Goal: Task Accomplishment & Management: Complete application form

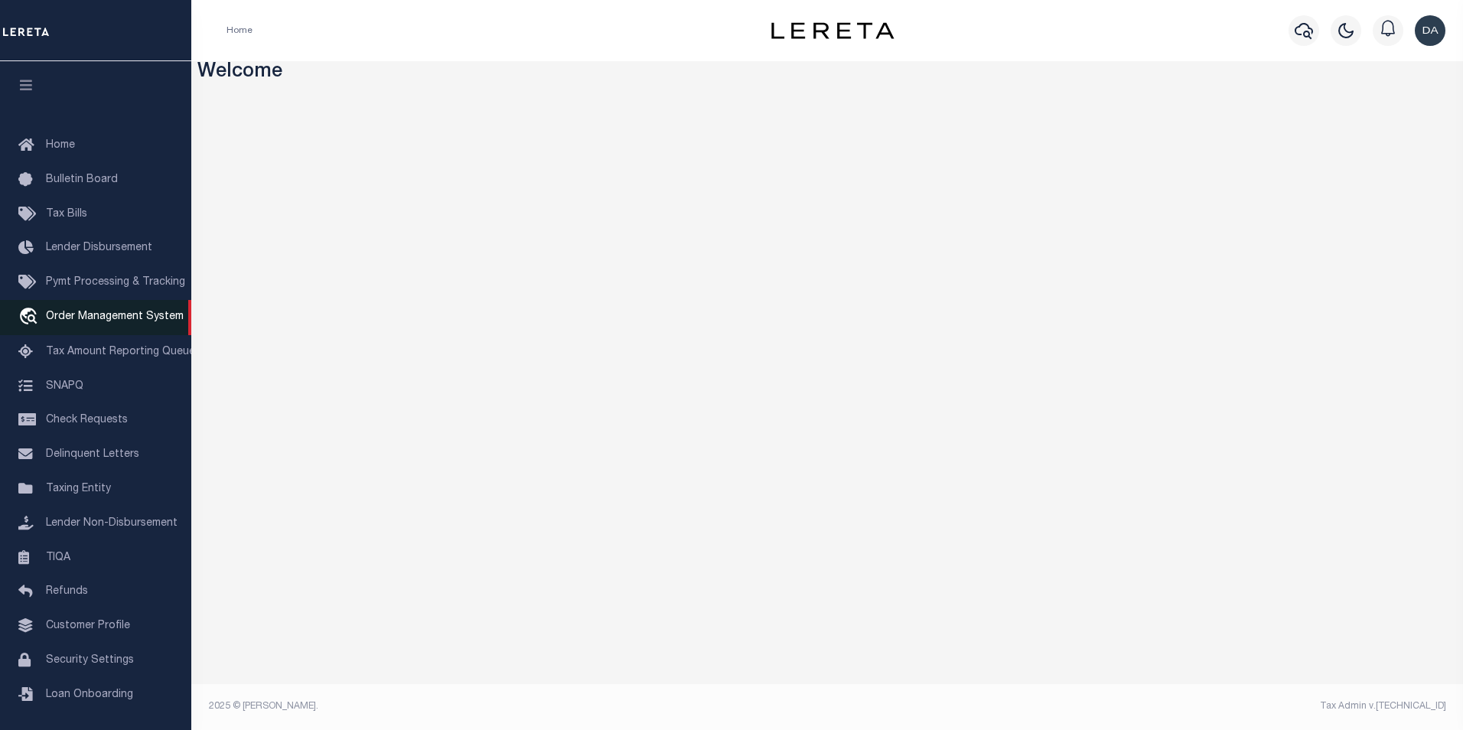
click at [100, 320] on span "Order Management System" at bounding box center [115, 316] width 138 height 11
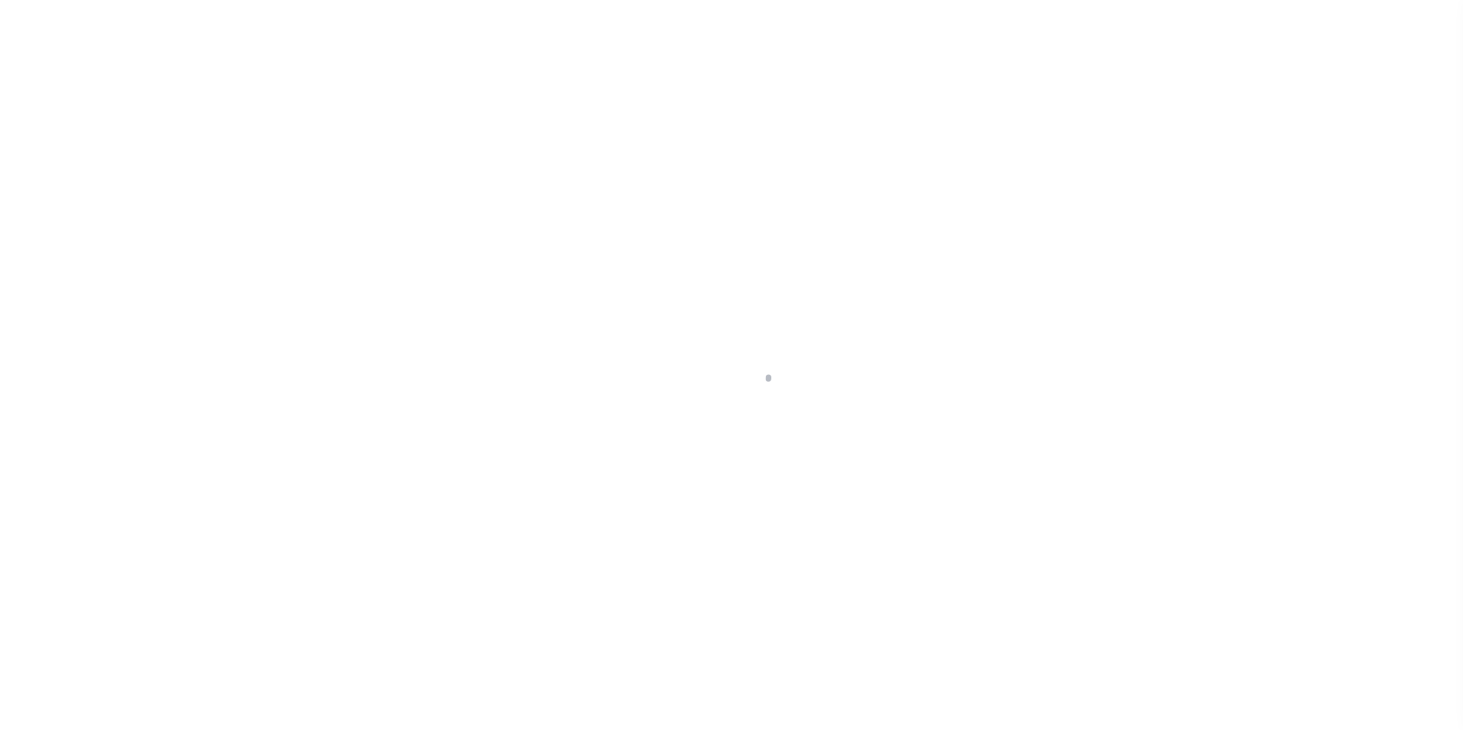
scroll to position [15, 0]
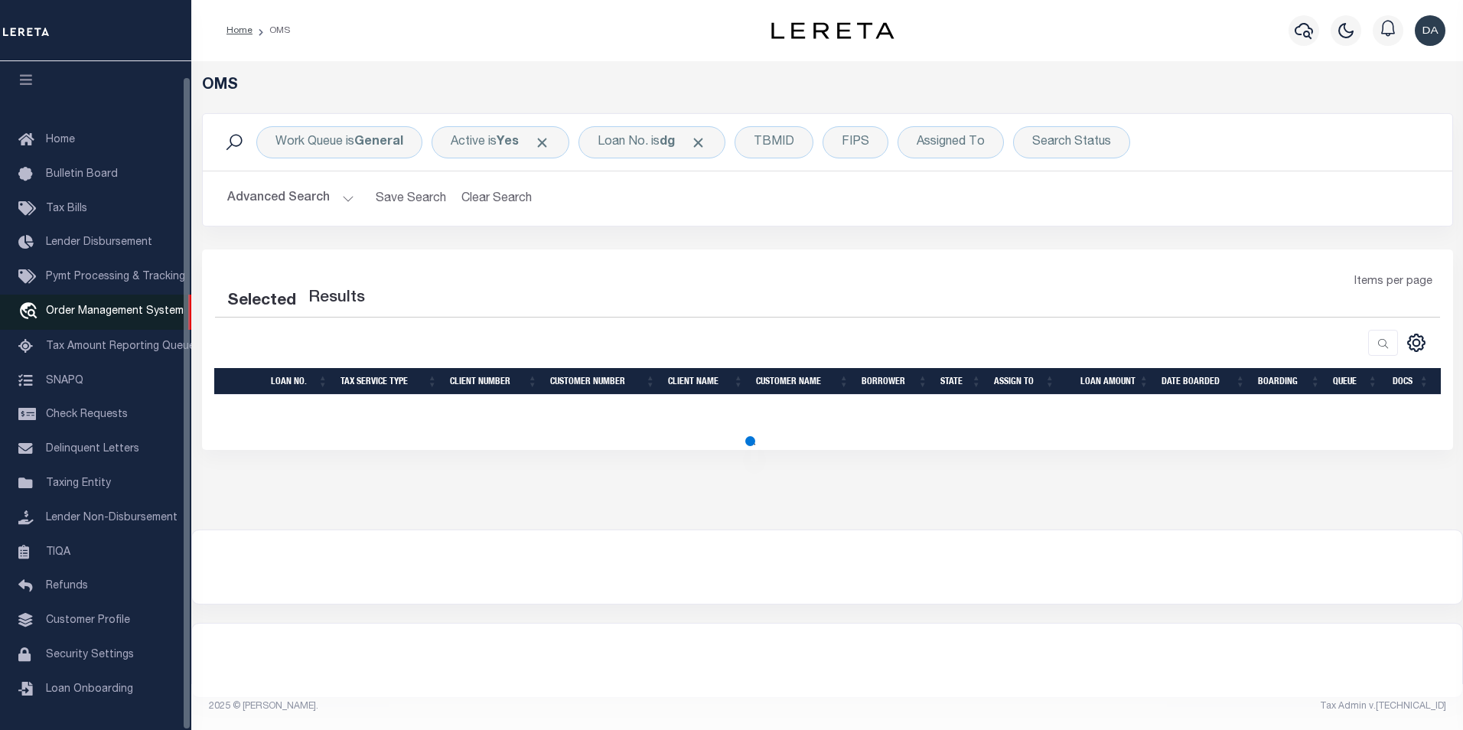
select select "200"
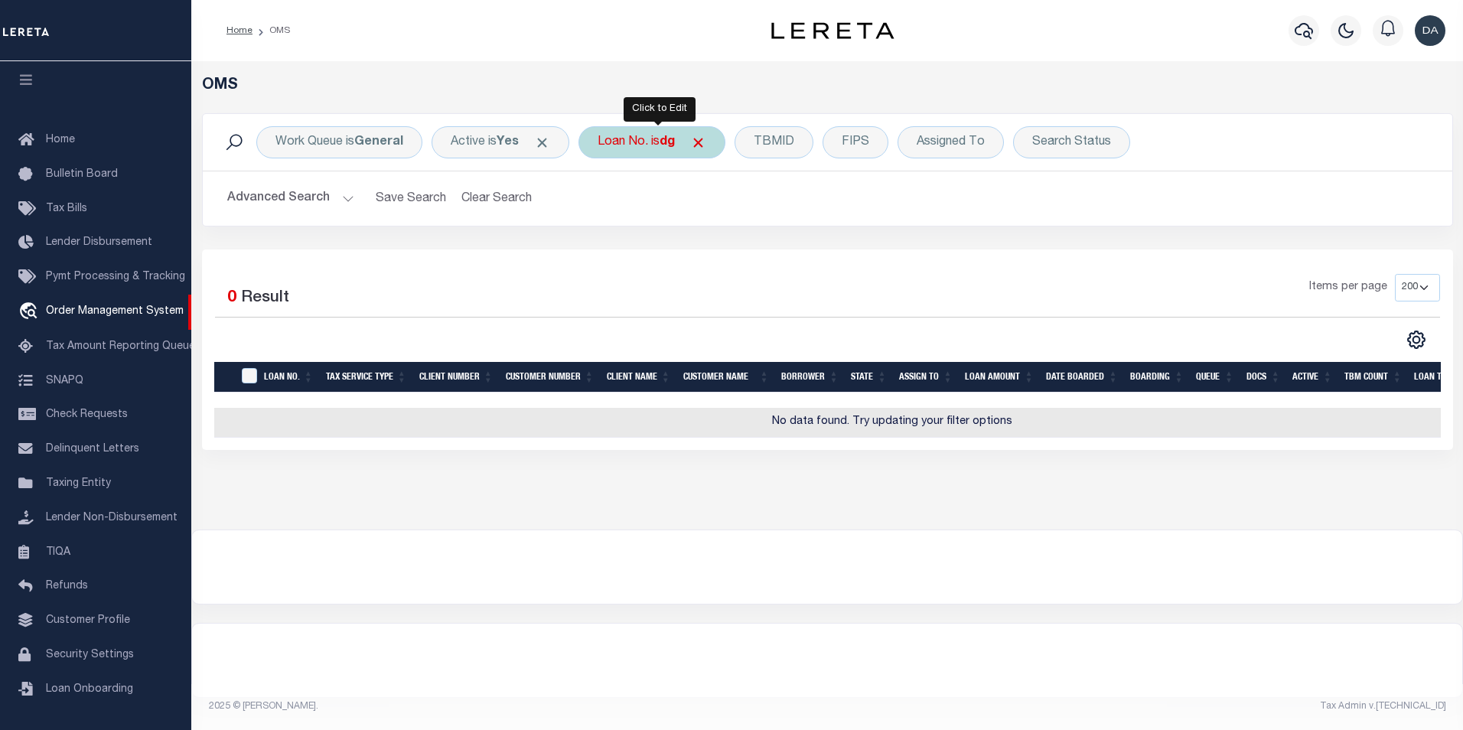
click at [646, 144] on div "Loan No. is dg" at bounding box center [651, 142] width 147 height 32
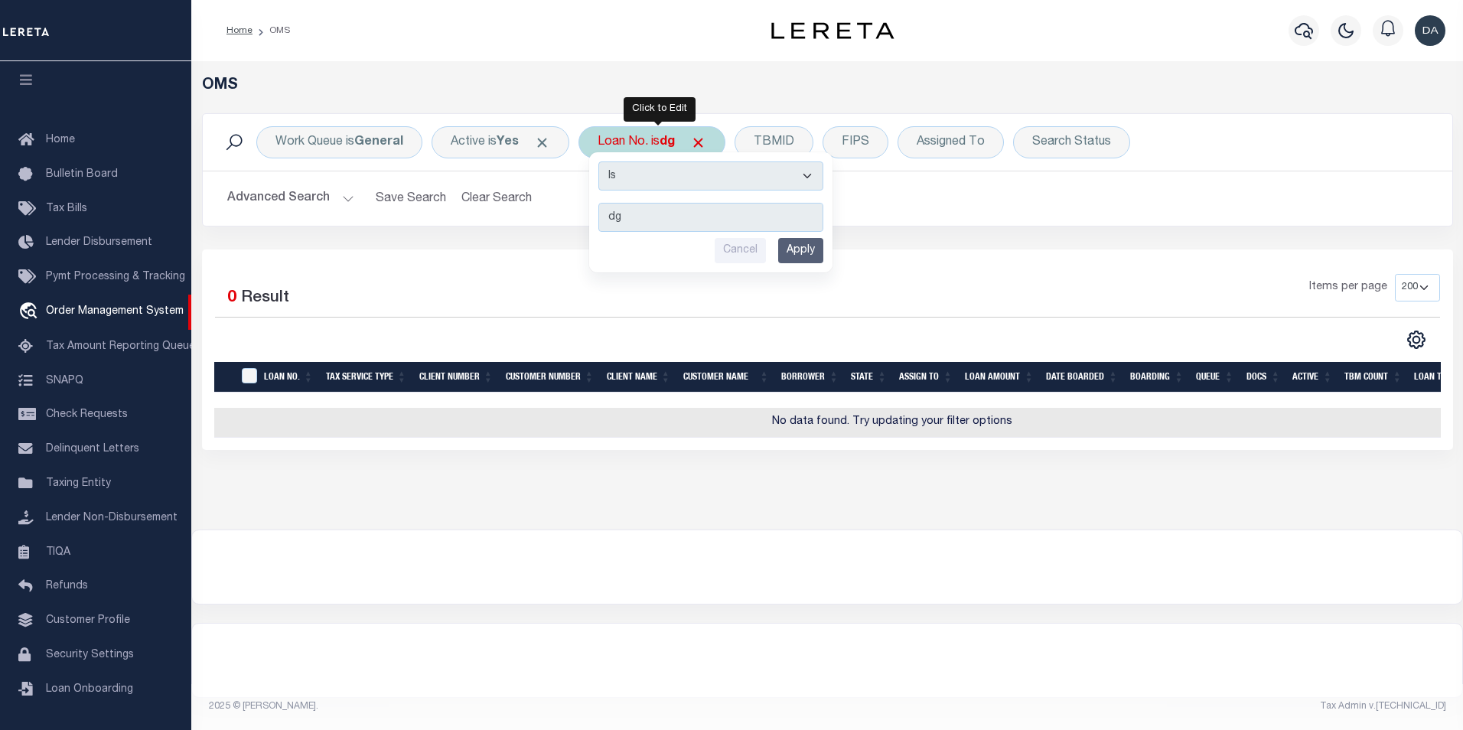
click at [650, 175] on select "Is Contains" at bounding box center [710, 175] width 225 height 29
select select "c"
click at [603, 161] on select "Is Contains" at bounding box center [710, 175] width 225 height 29
click at [802, 246] on input "Apply" at bounding box center [800, 250] width 45 height 25
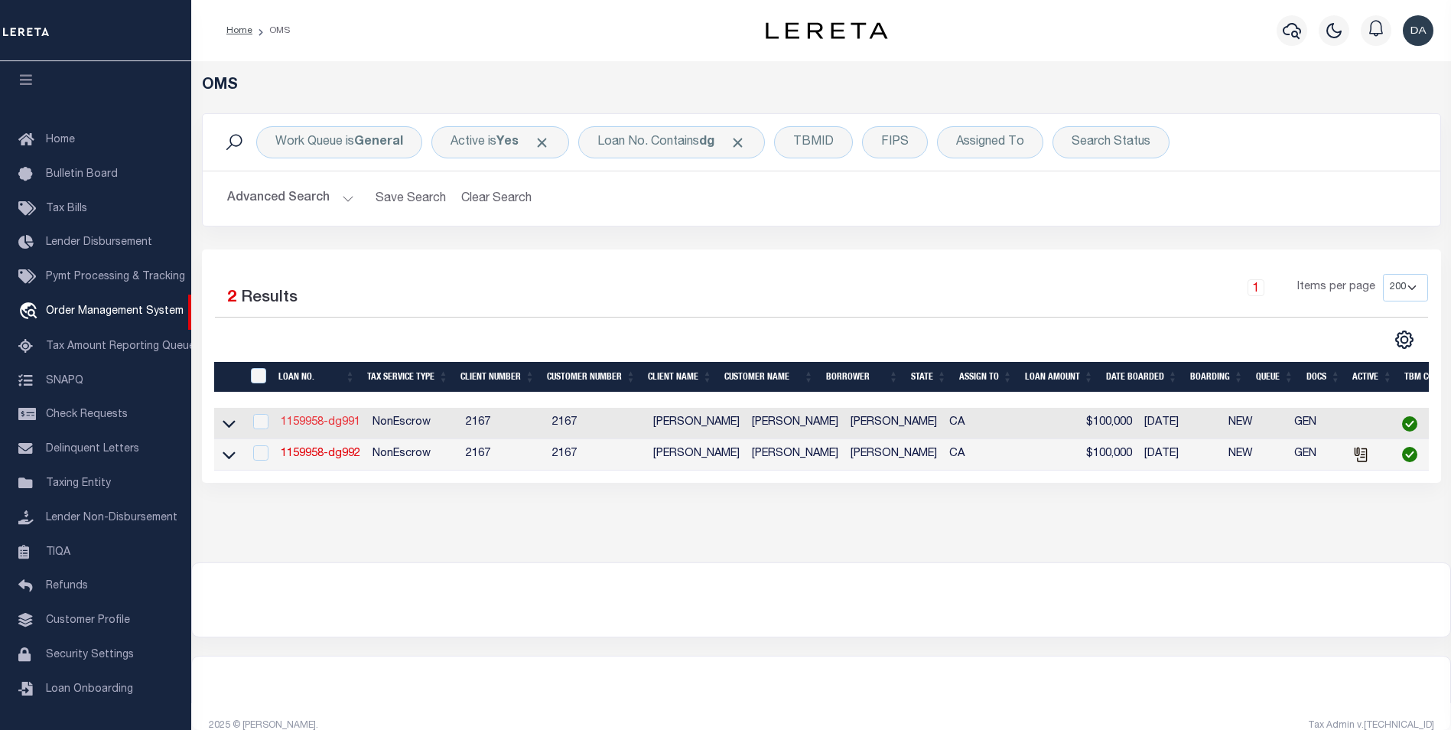
click at [337, 421] on link "1159958-dg991" at bounding box center [321, 422] width 80 height 11
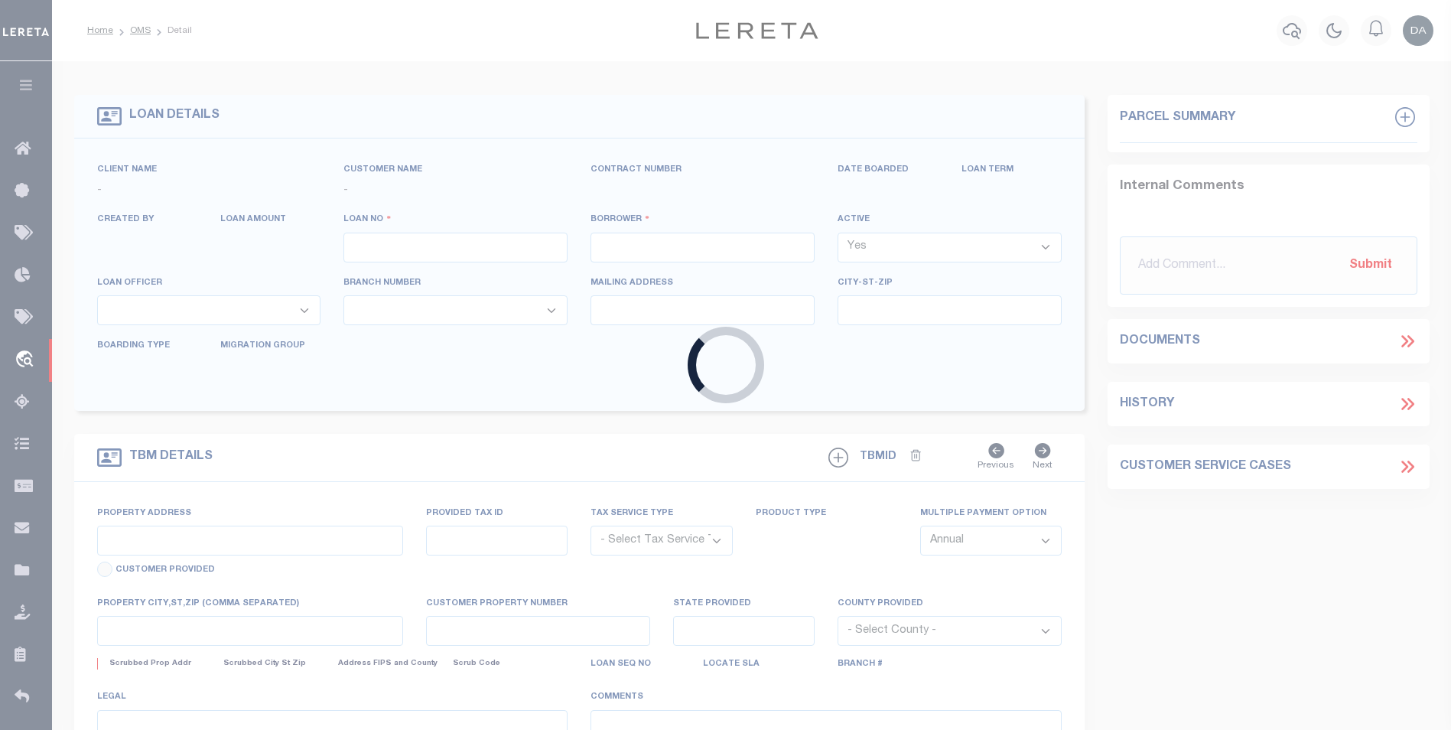
type input "1159958-dg991"
type input "david M garcia"
select select
type input "91007"
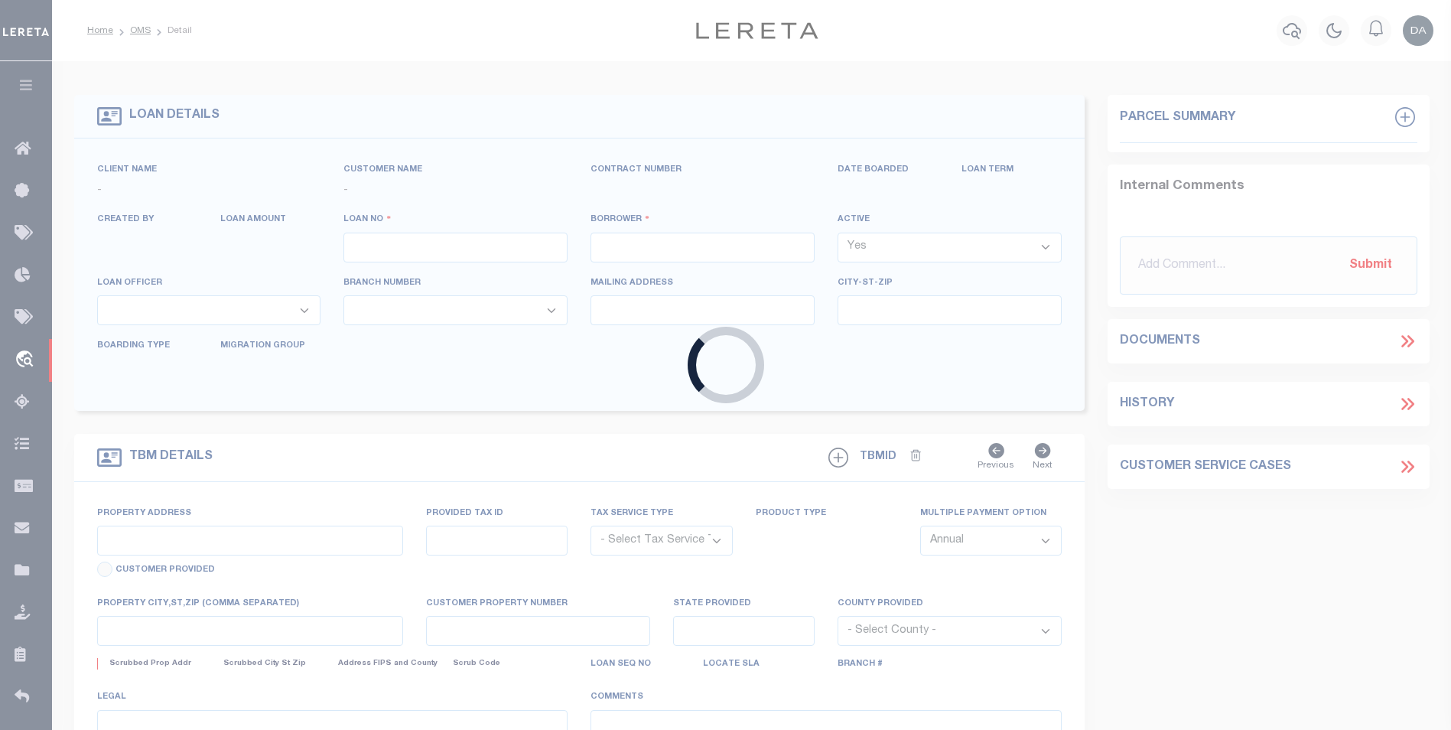
type input "05/09/2025"
select select "10"
select select "NonEscrow"
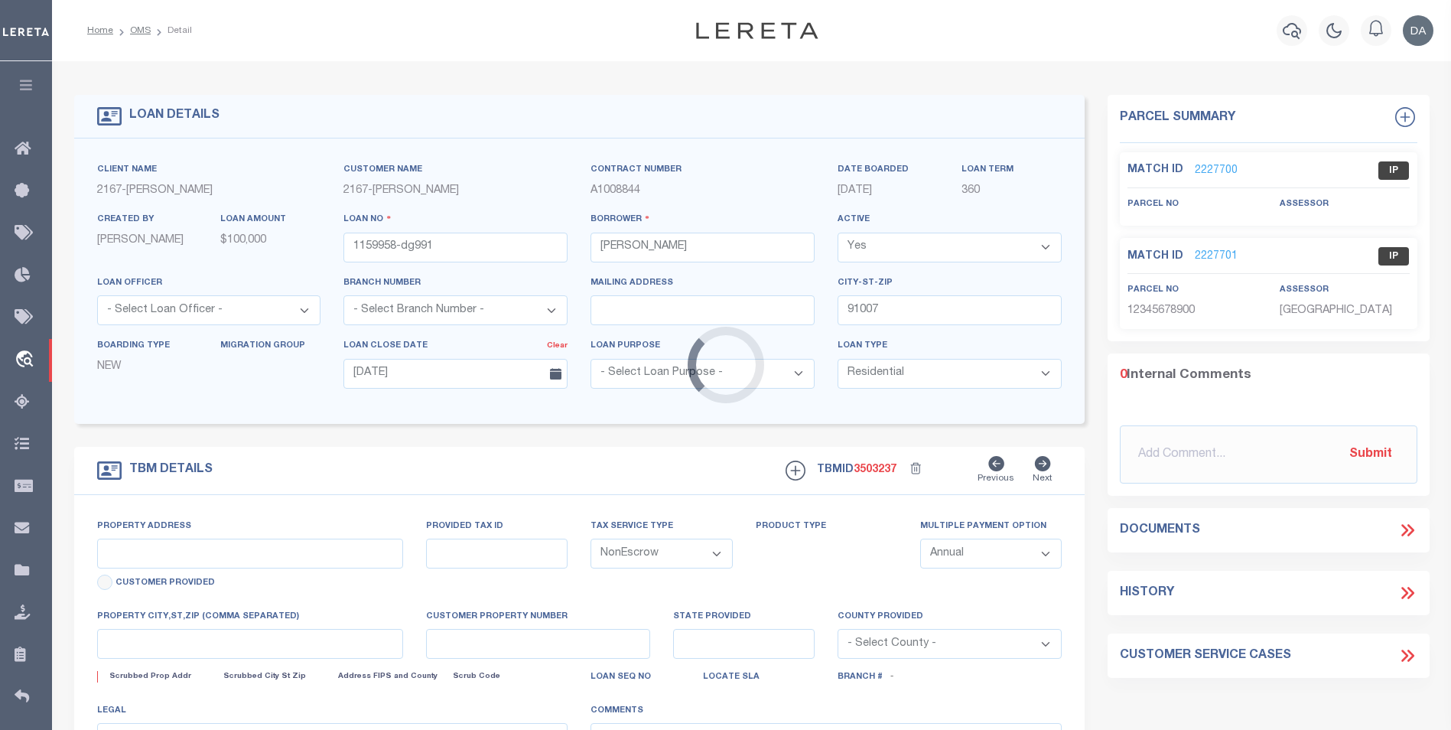
type input "785 SUNSET BLVD"
select select
type input "ARCADIA CA 91007"
type input "CA"
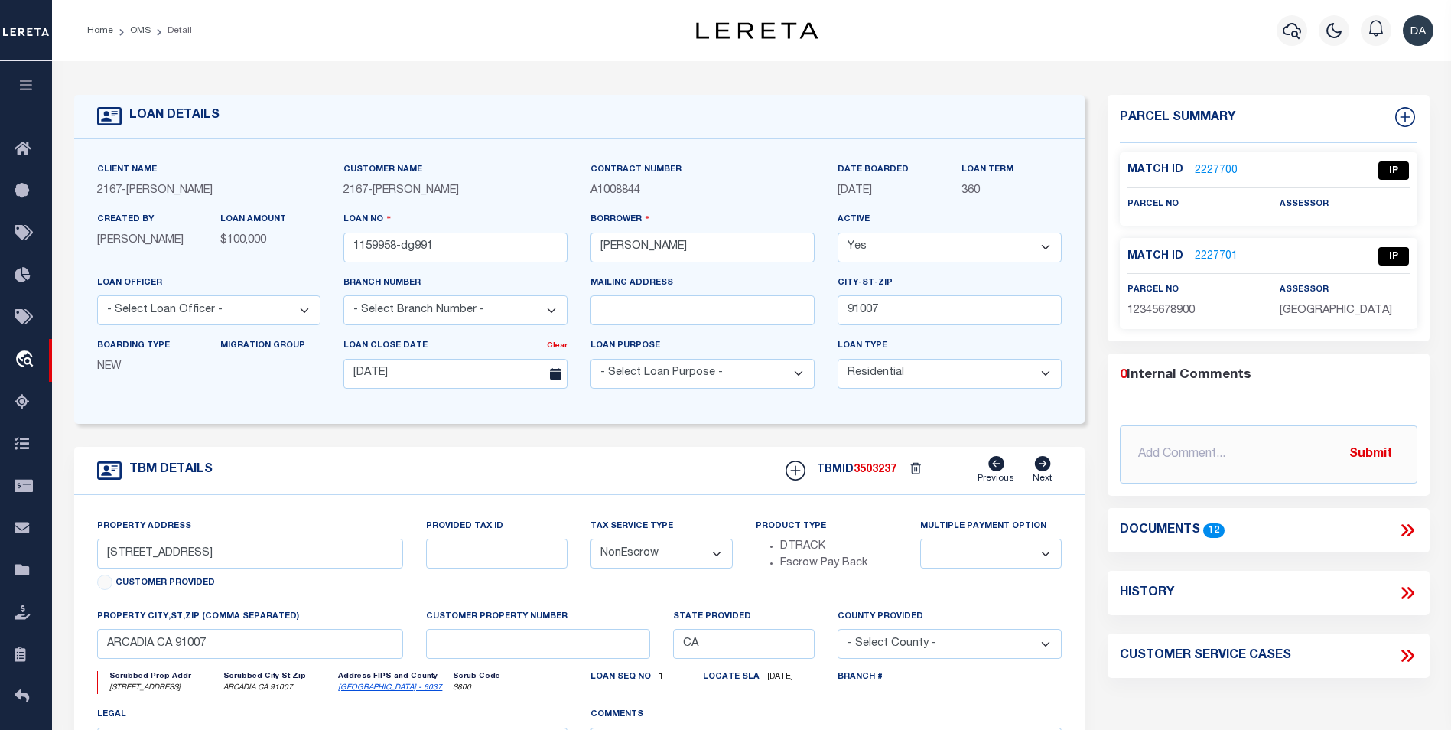
click at [1403, 529] on icon at bounding box center [1408, 530] width 20 height 20
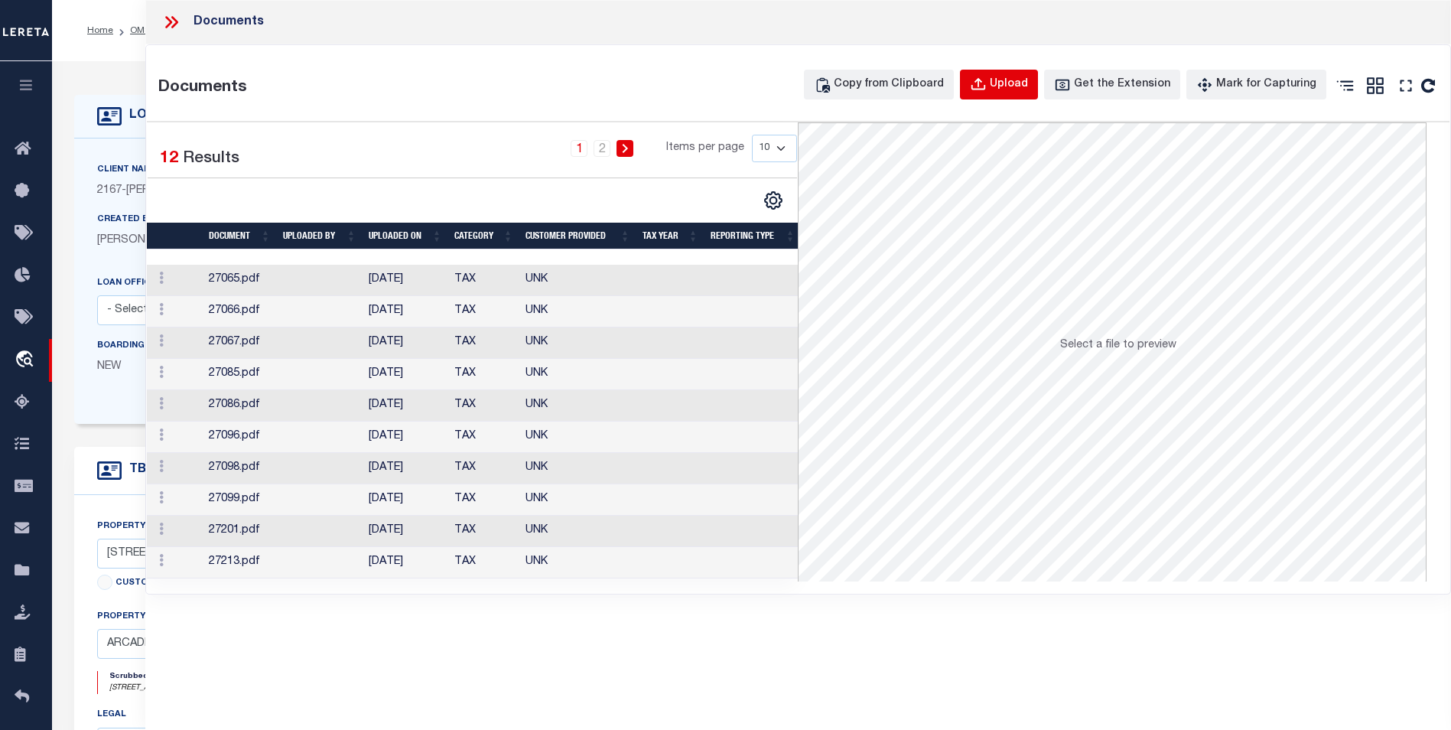
click at [987, 84] on icon "button" at bounding box center [978, 85] width 17 height 17
select select
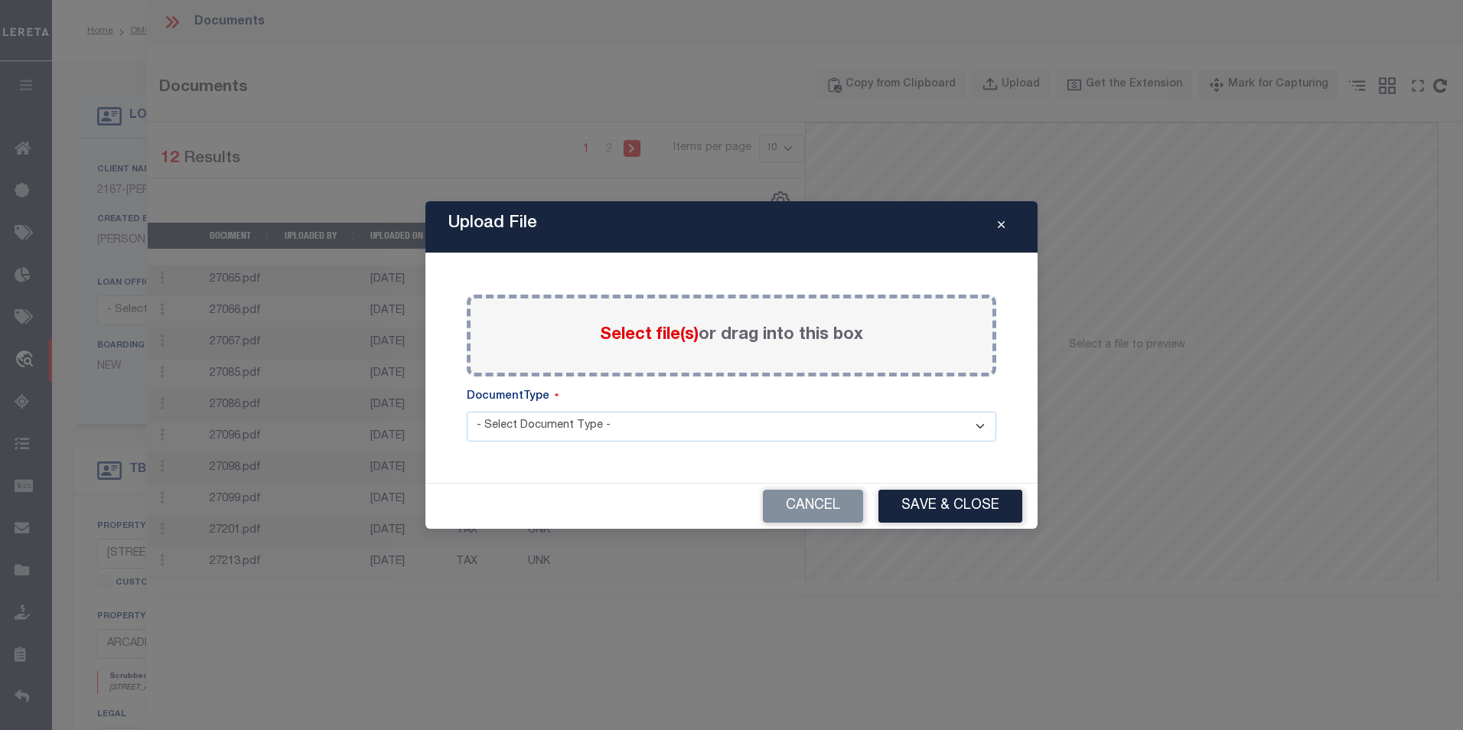
click at [1027, 451] on div "Upload File Paste copied image or file into this box Select file(s) or drag int…" at bounding box center [731, 364] width 612 height 327
